Goal: Use online tool/utility

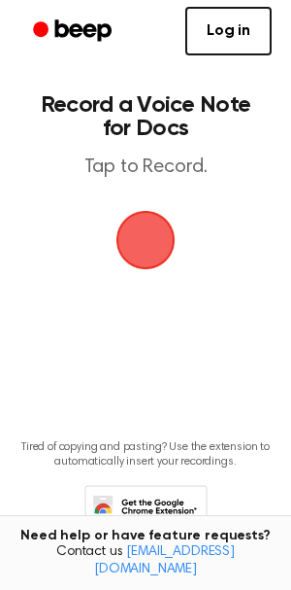
click at [164, 239] on span "button" at bounding box center [145, 239] width 94 height 94
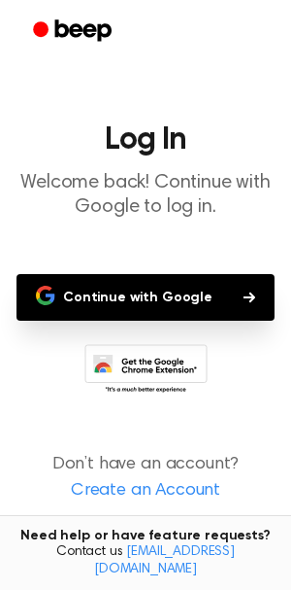
click at [148, 288] on button "Continue with Google" at bounding box center [146, 297] width 258 height 47
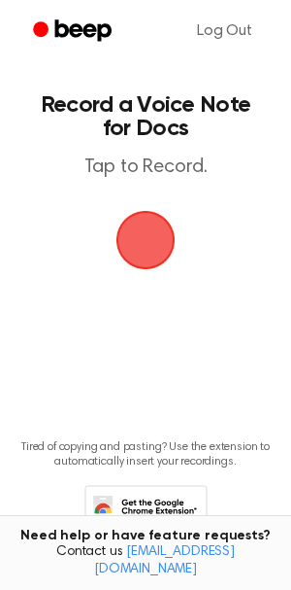
click at [138, 251] on span "button" at bounding box center [145, 239] width 93 height 93
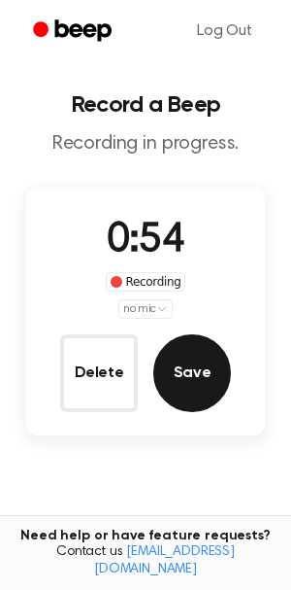
click at [168, 378] on button "Save" at bounding box center [192, 373] width 78 height 78
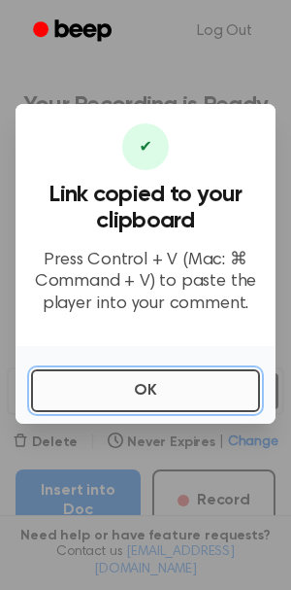
click at [101, 388] on button "OK" at bounding box center [145, 390] width 229 height 43
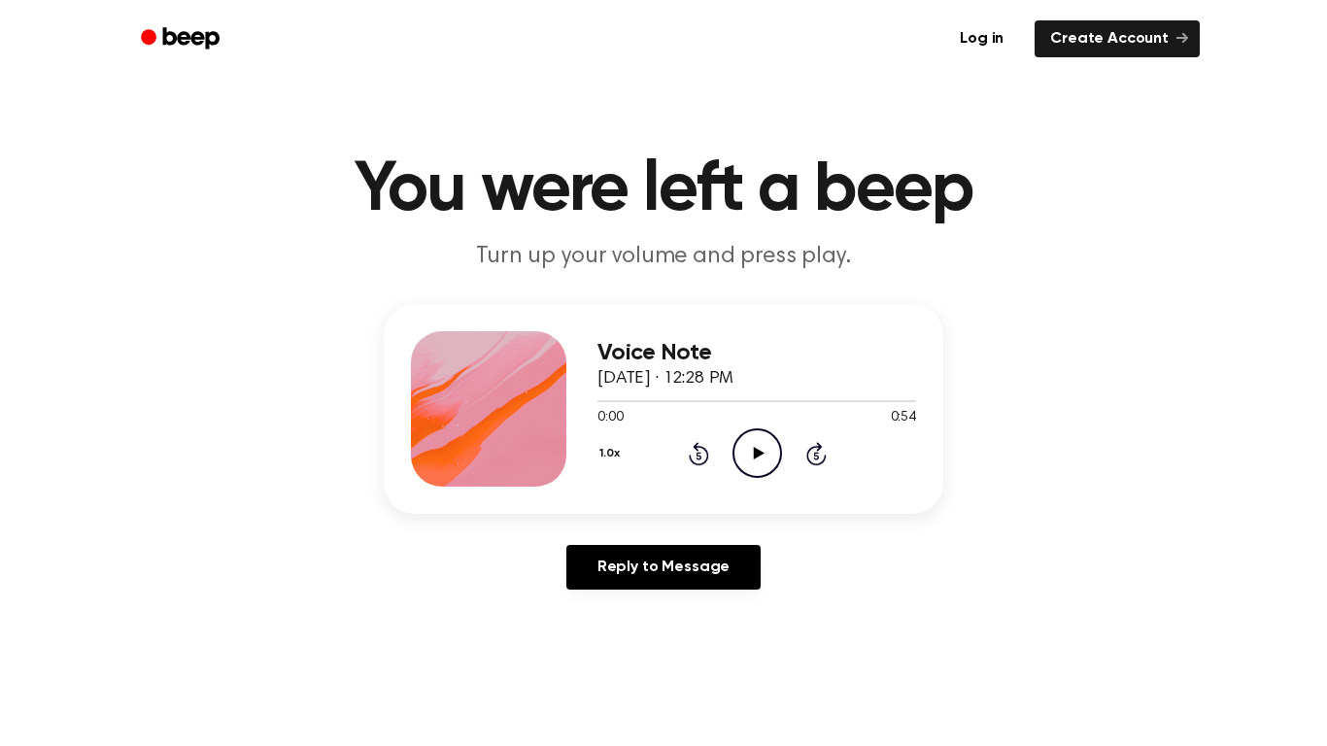
click at [743, 454] on icon "Play Audio" at bounding box center [757, 453] width 50 height 50
click at [694, 451] on icon "Rewind 5 seconds" at bounding box center [698, 453] width 21 height 25
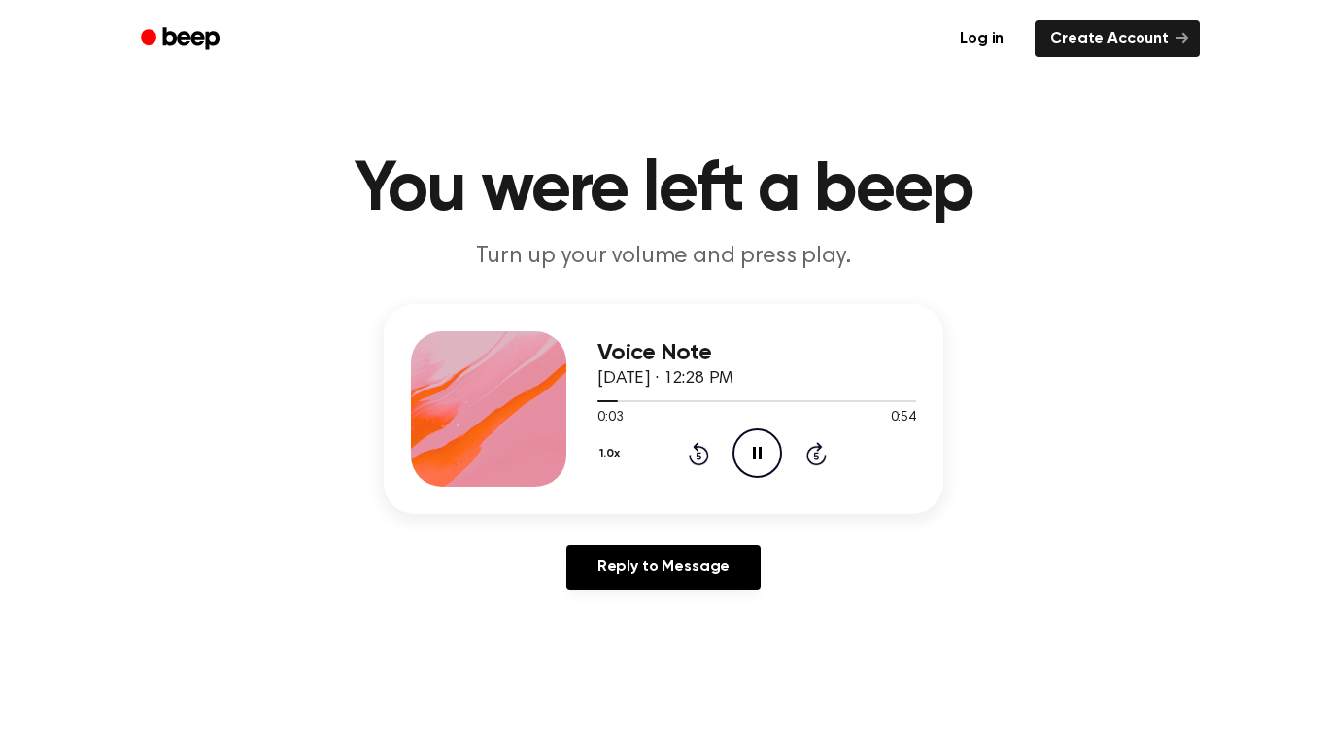
click at [695, 458] on icon "Rewind 5 seconds" at bounding box center [698, 453] width 21 height 25
click at [1003, 31] on link "Log in" at bounding box center [981, 39] width 83 height 45
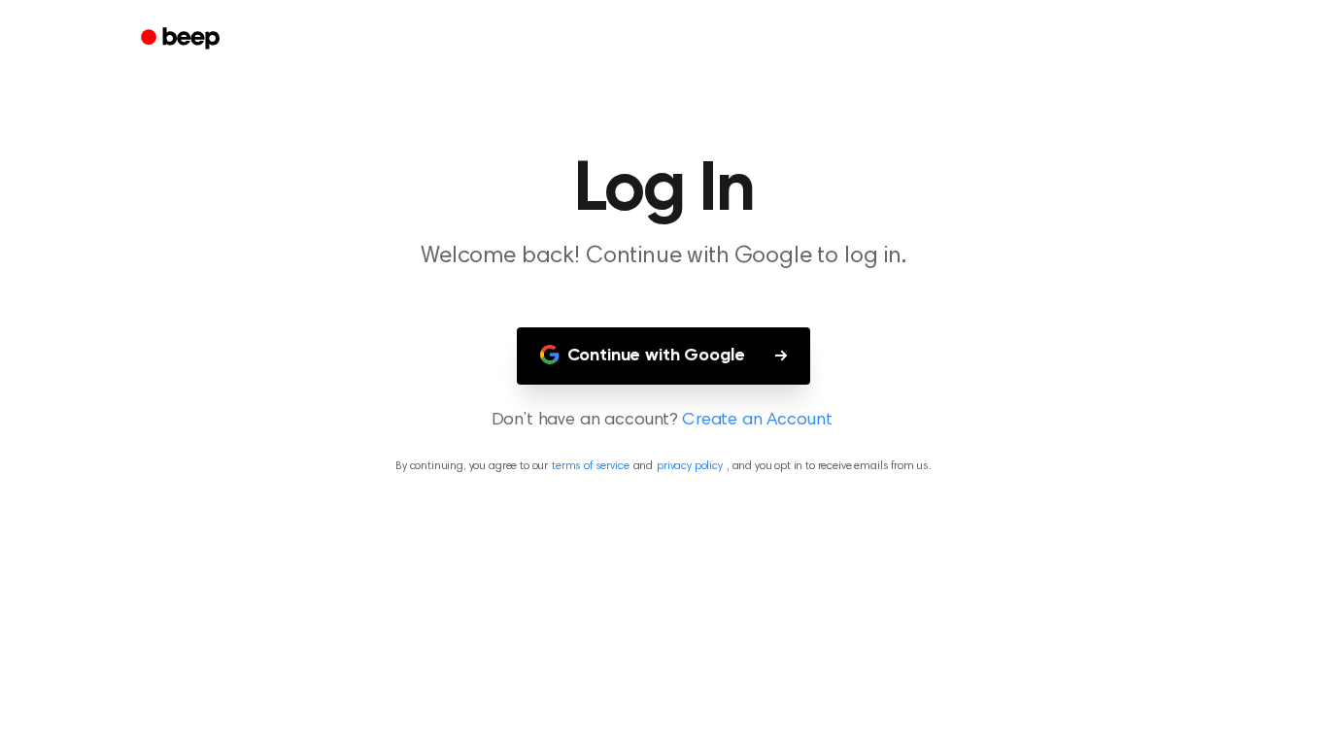
click at [677, 342] on button "Continue with Google" at bounding box center [664, 355] width 294 height 57
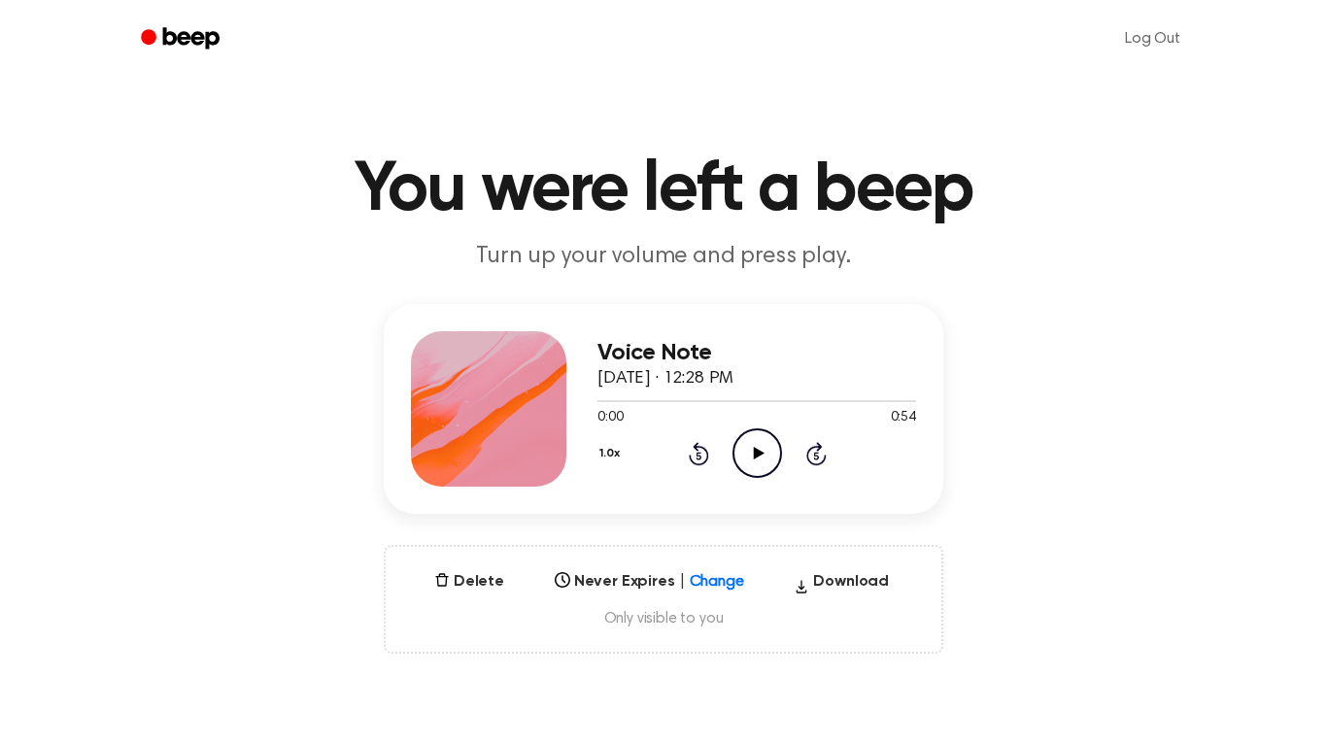
click at [780, 452] on circle at bounding box center [757, 453] width 48 height 48
click at [725, 396] on div at bounding box center [756, 400] width 319 height 16
click at [775, 405] on div at bounding box center [756, 400] width 319 height 16
click at [745, 467] on icon "Pause Audio" at bounding box center [757, 453] width 50 height 50
